Goal: Check status: Check status

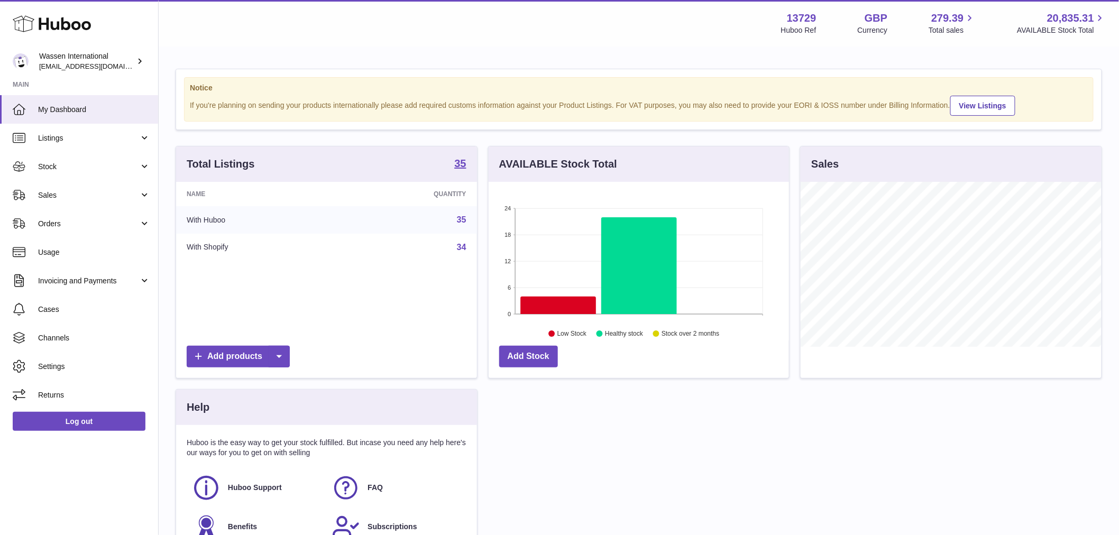
scroll to position [165, 300]
click at [62, 219] on span "Orders" at bounding box center [88, 224] width 101 height 10
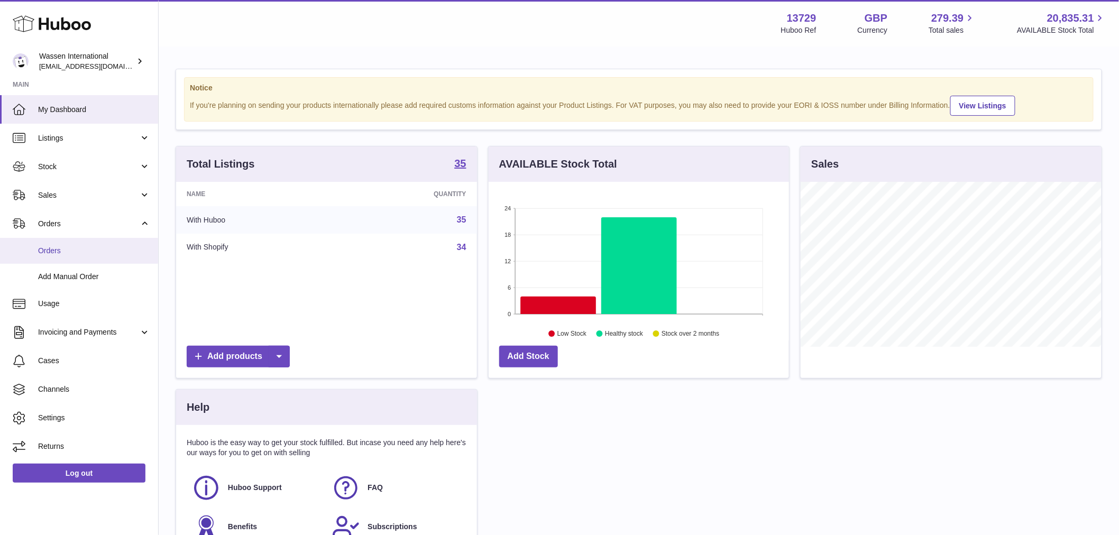
click at [51, 247] on span "Orders" at bounding box center [94, 251] width 112 height 10
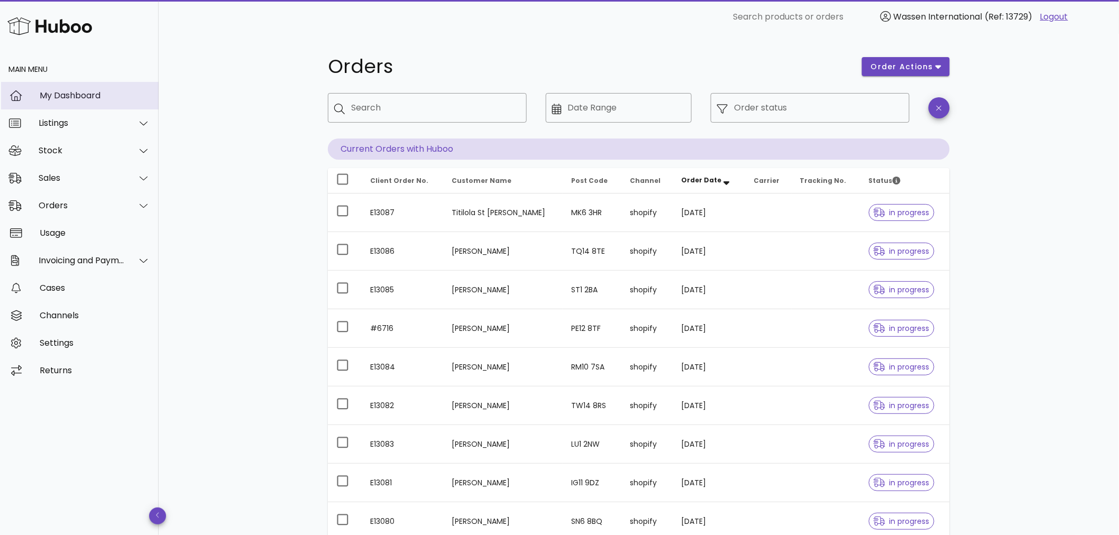
click at [92, 93] on div "My Dashboard" at bounding box center [95, 95] width 110 height 10
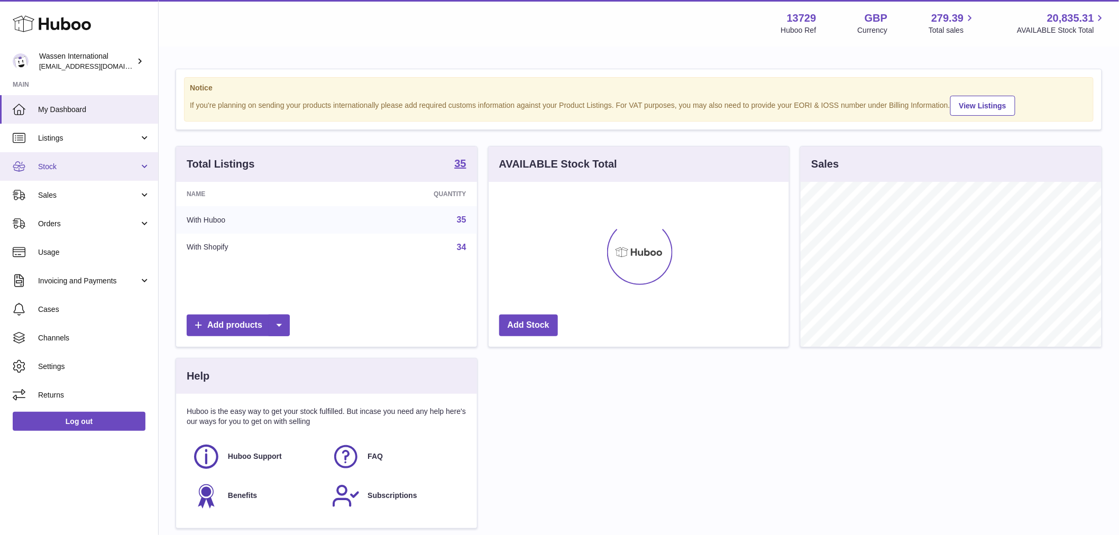
scroll to position [165, 300]
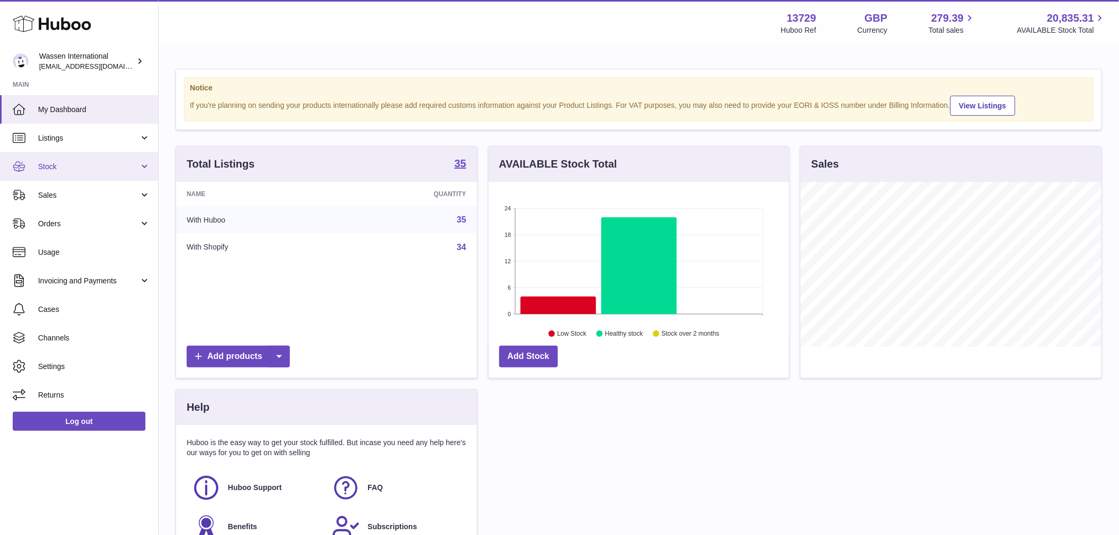
click at [146, 165] on link "Stock" at bounding box center [79, 166] width 158 height 29
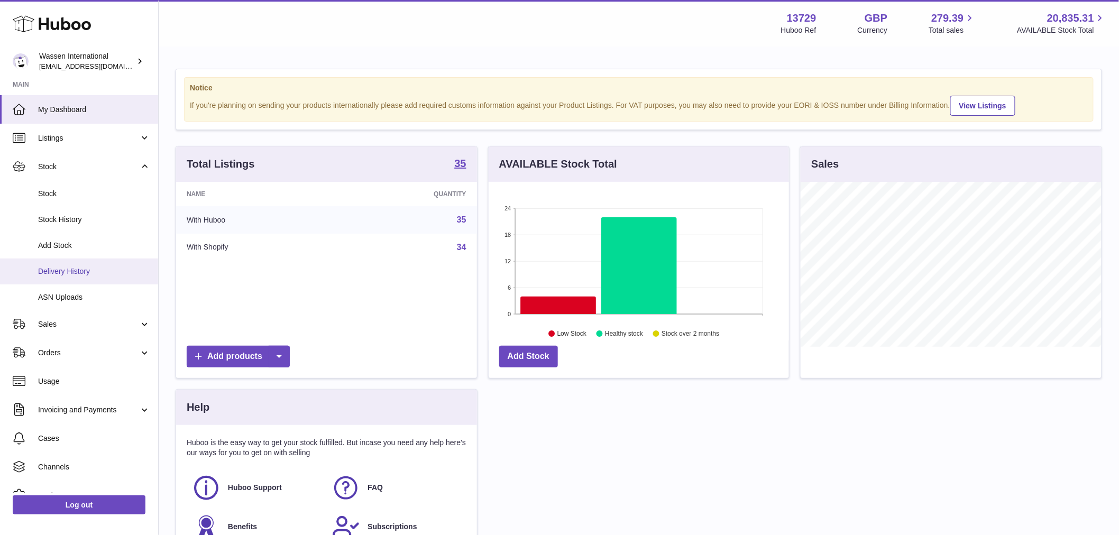
click at [64, 272] on span "Delivery History" at bounding box center [94, 271] width 112 height 10
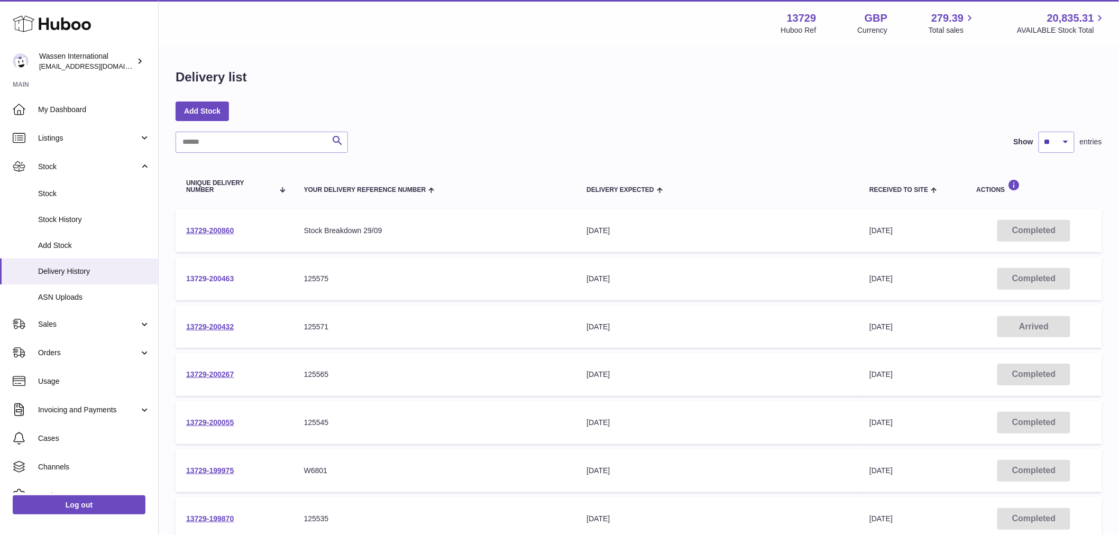
click at [217, 278] on link "13729-200463" at bounding box center [210, 278] width 48 height 8
drag, startPoint x: 217, startPoint y: 325, endPoint x: 260, endPoint y: 329, distance: 43.6
click at [216, 325] on link "13729-200432" at bounding box center [210, 326] width 48 height 8
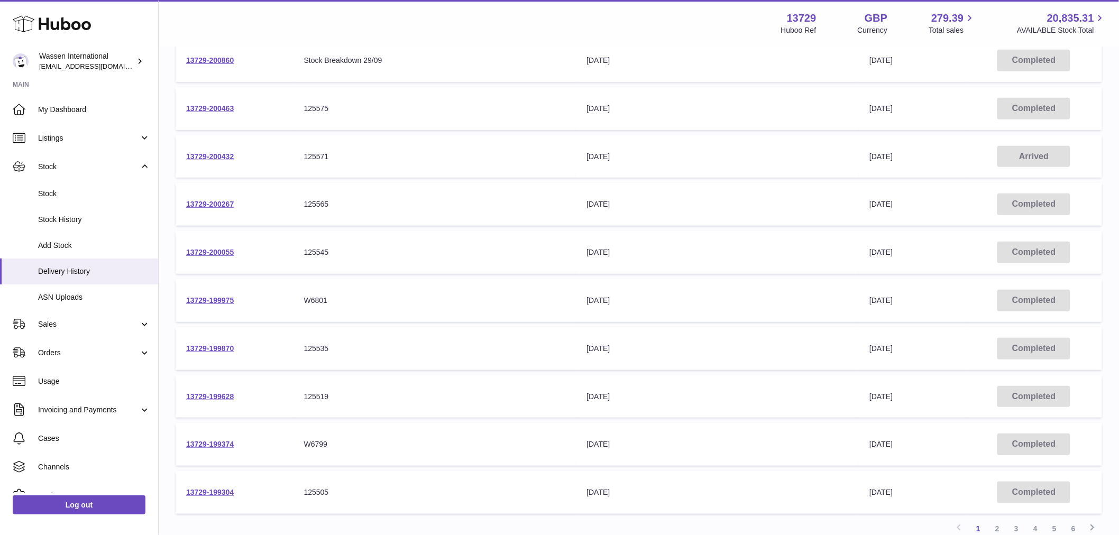
scroll to position [176, 0]
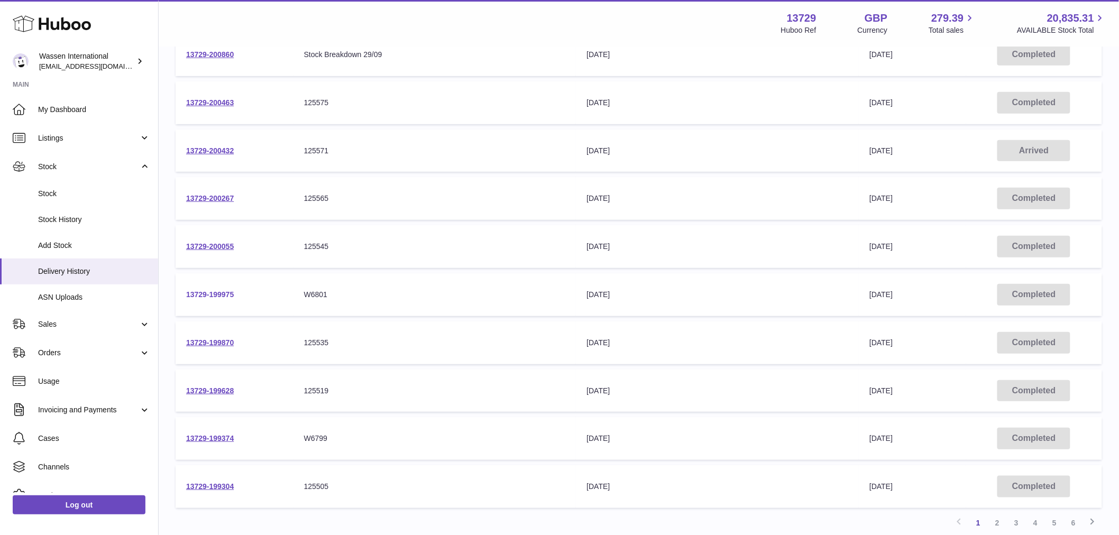
click at [218, 291] on link "13729-199975" at bounding box center [210, 294] width 48 height 8
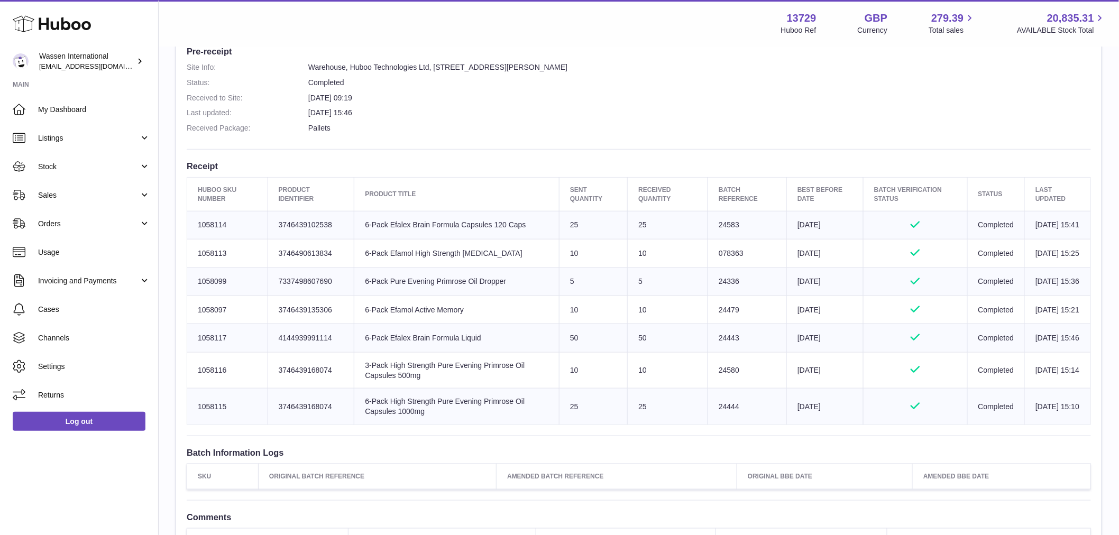
scroll to position [235, 0]
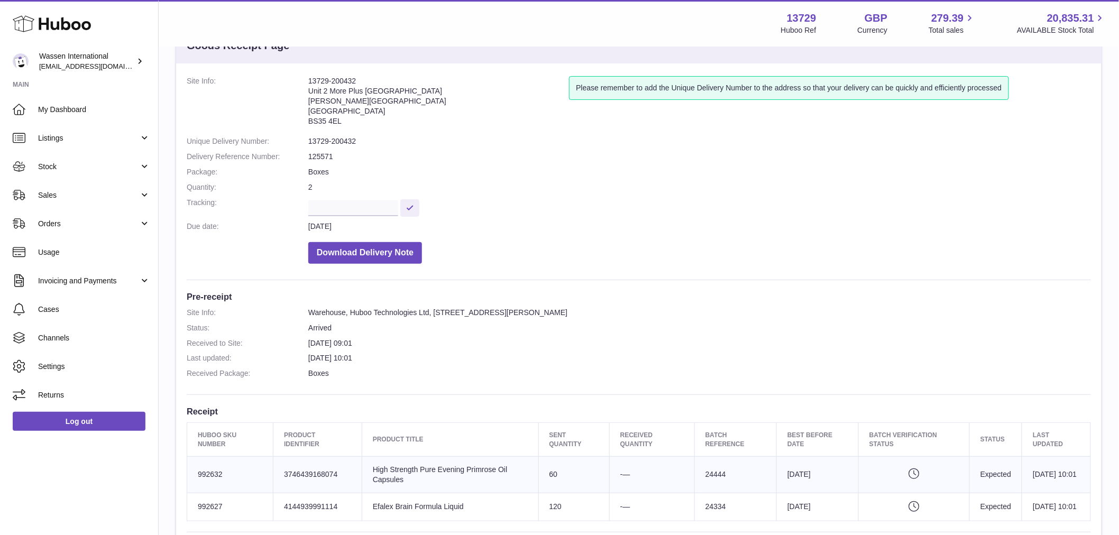
scroll to position [235, 0]
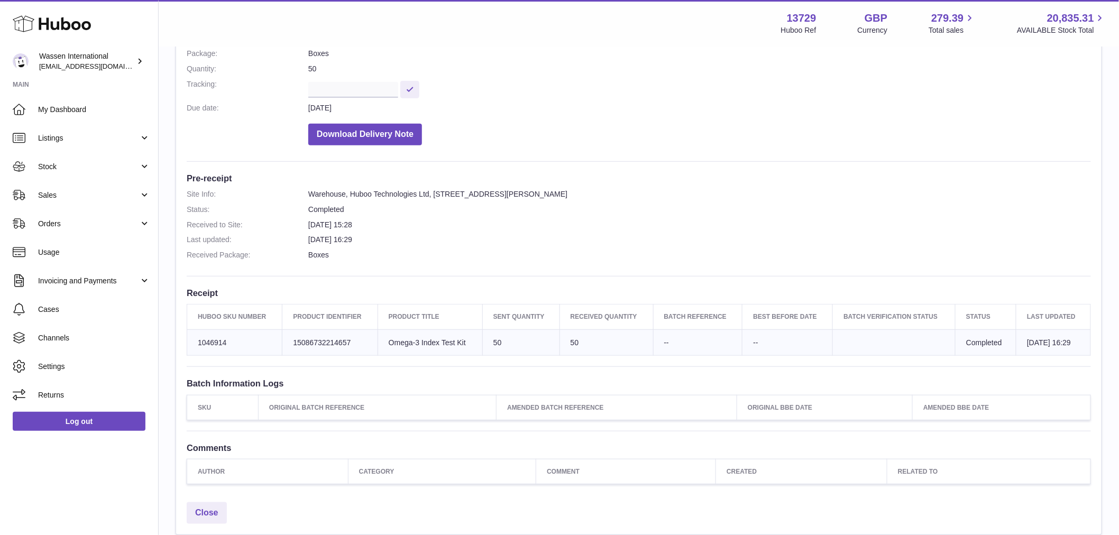
scroll to position [235, 0]
